Goal: Information Seeking & Learning: Learn about a topic

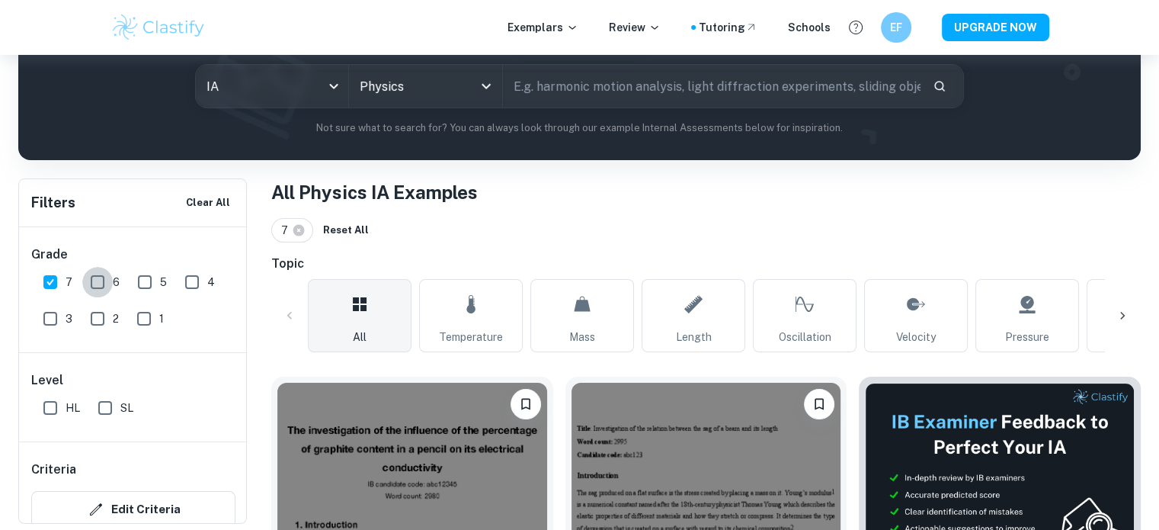
click at [98, 281] on input "6" at bounding box center [97, 282] width 30 height 30
checkbox input "true"
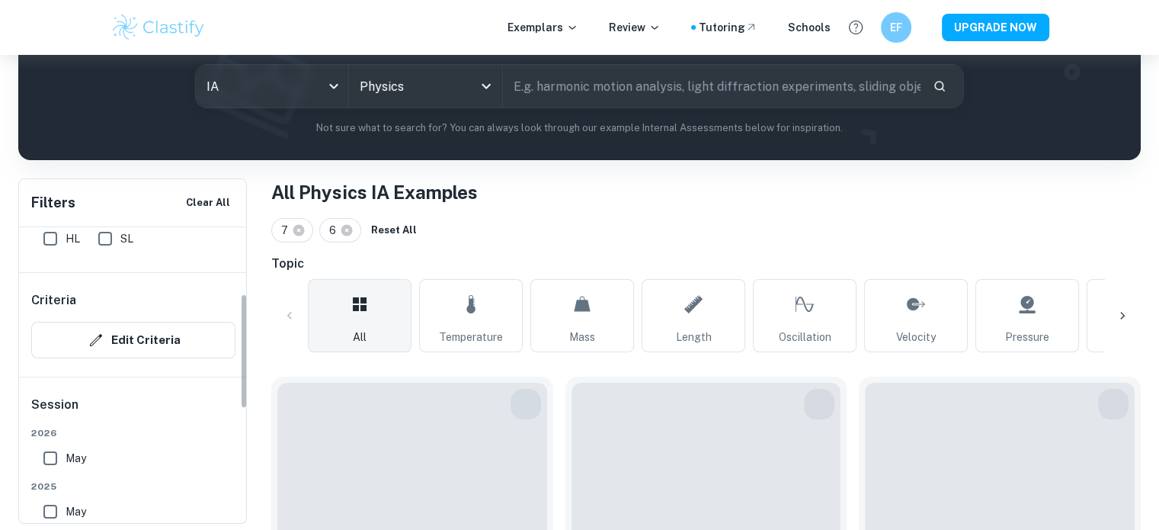
scroll to position [178, 0]
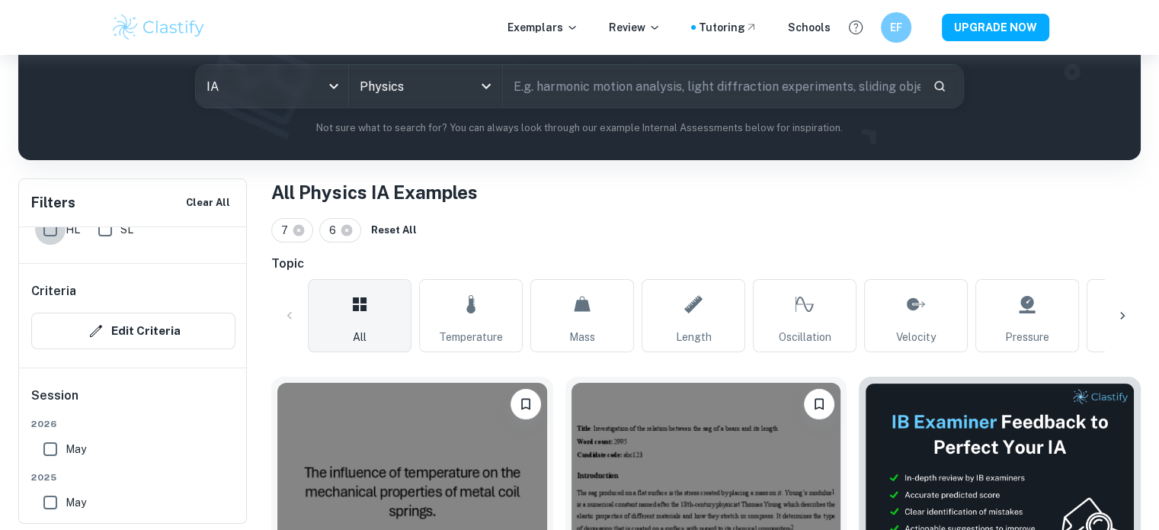
click at [54, 235] on input "HL" at bounding box center [50, 229] width 30 height 30
checkbox input "true"
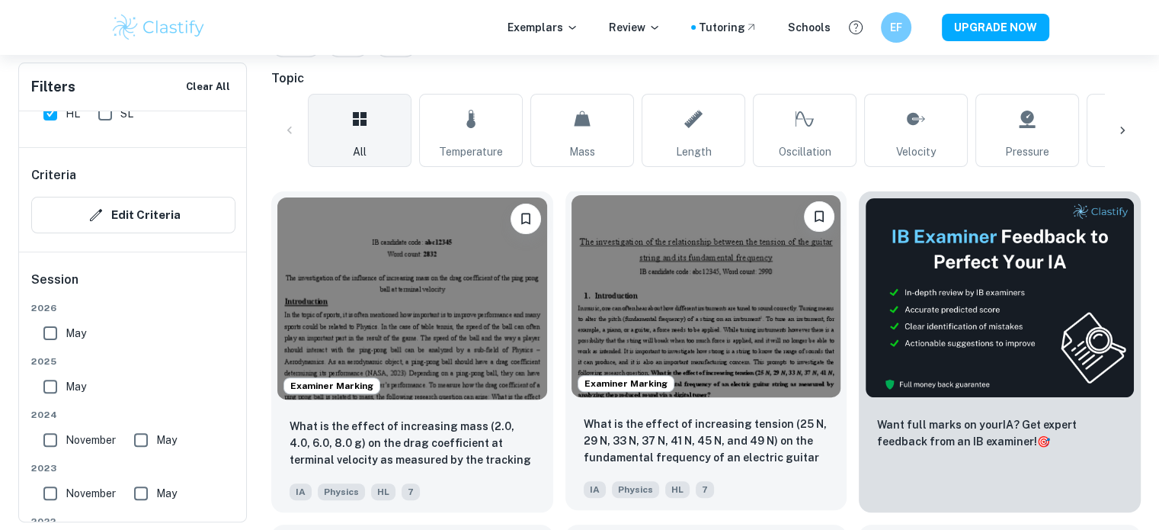
scroll to position [369, 0]
click at [683, 265] on img at bounding box center [707, 295] width 270 height 202
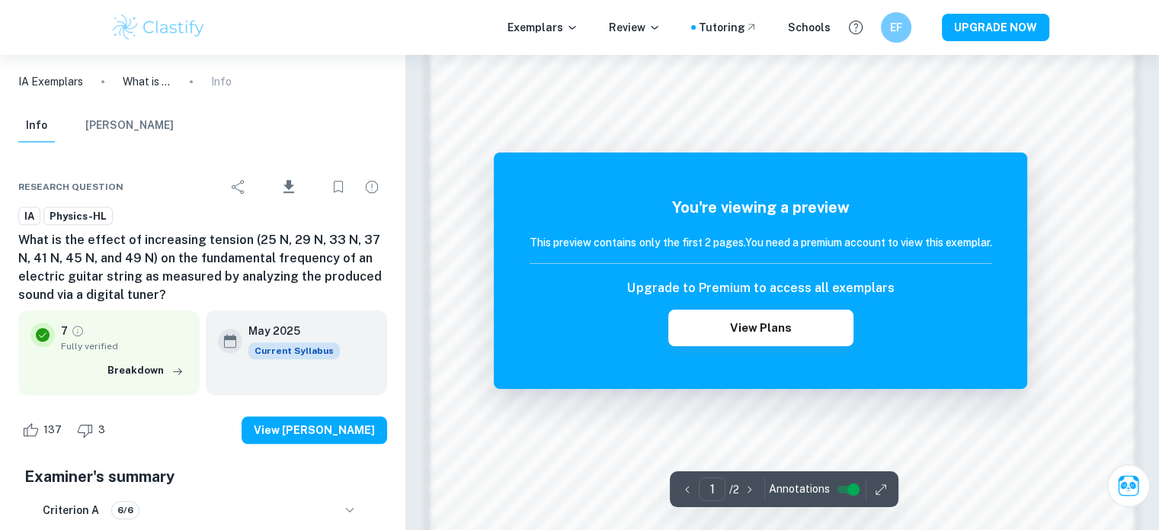
scroll to position [1380, 0]
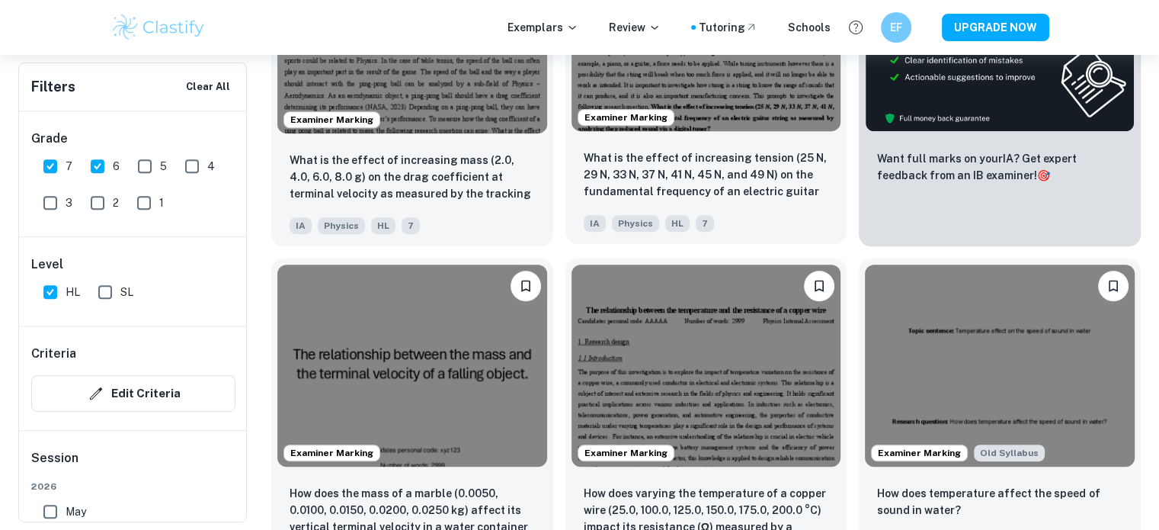
scroll to position [637, 0]
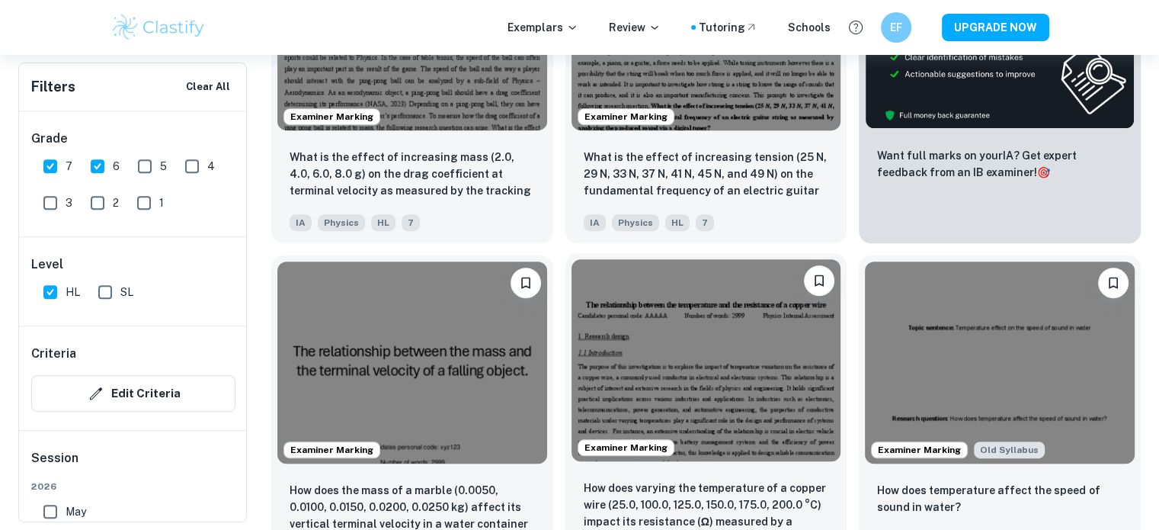
click at [752, 347] on img at bounding box center [707, 360] width 270 height 202
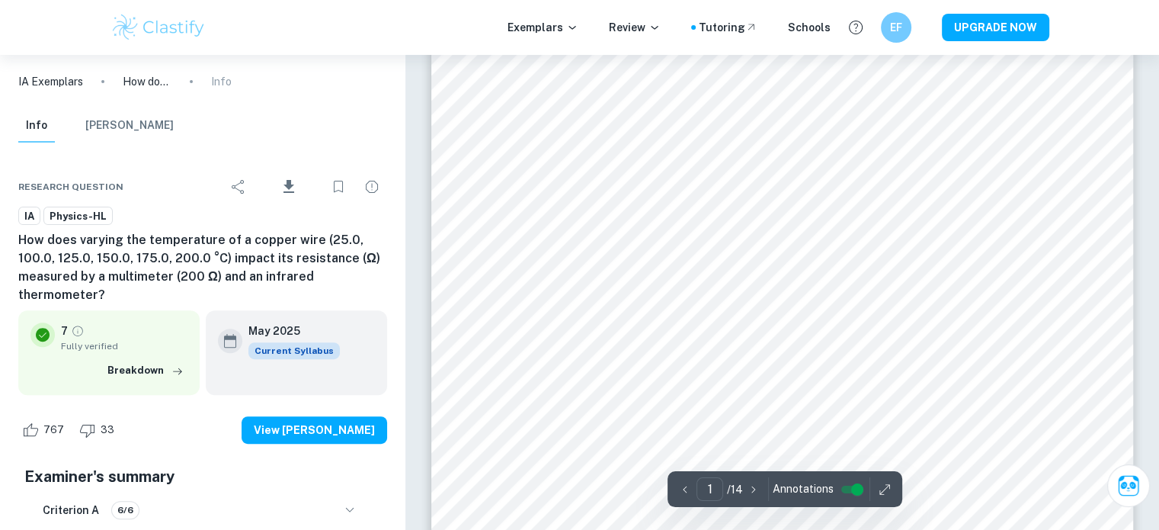
scroll to position [383, 0]
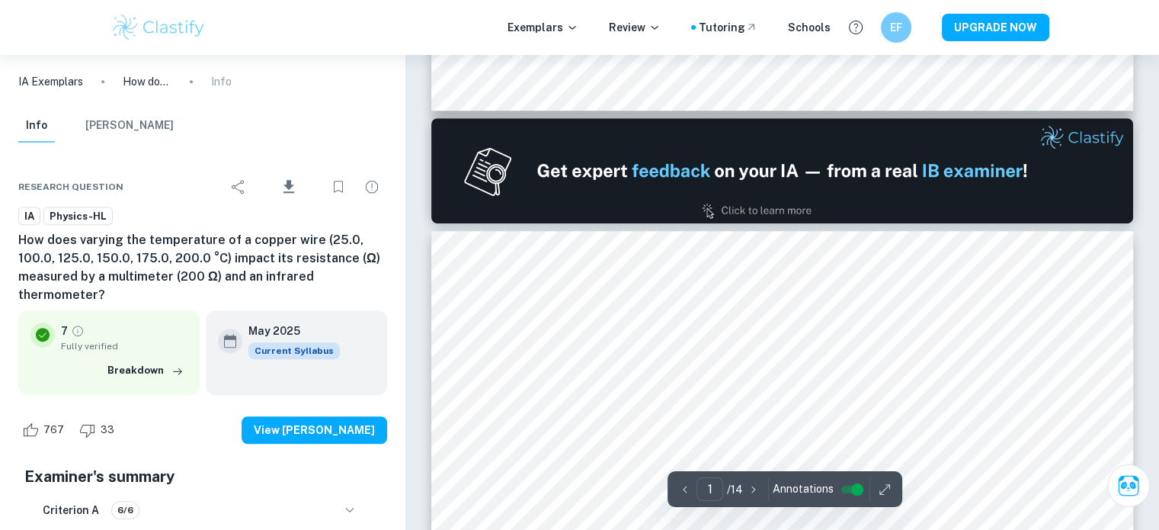
type input "2"
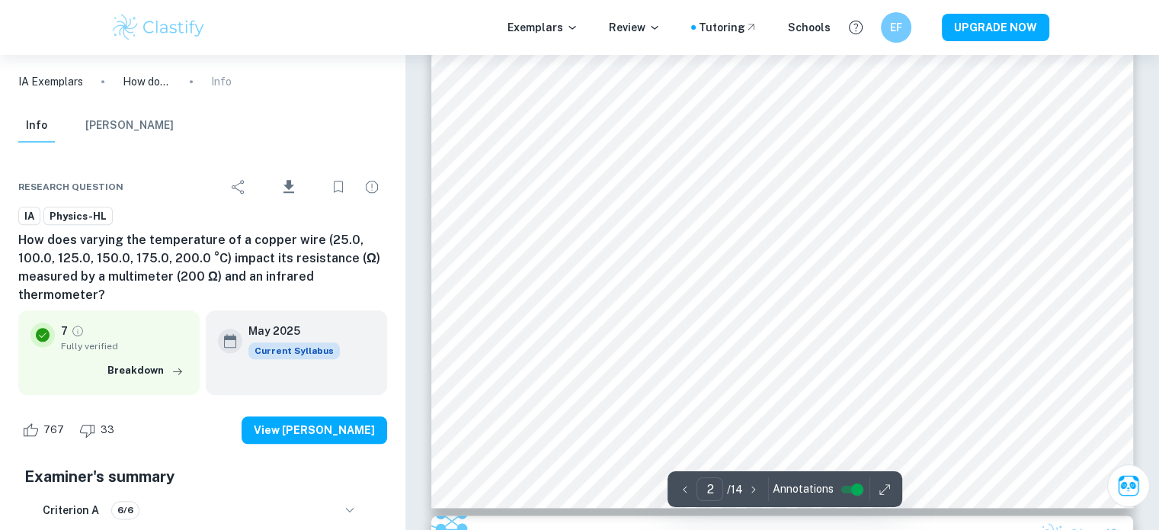
scroll to position [1668, 0]
